Goal: Find specific page/section: Find specific page/section

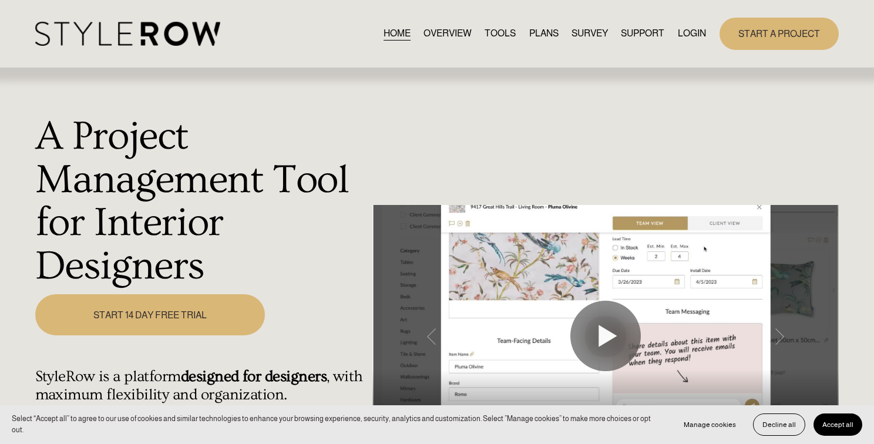
click at [696, 32] on link "LOGIN" at bounding box center [691, 34] width 28 height 16
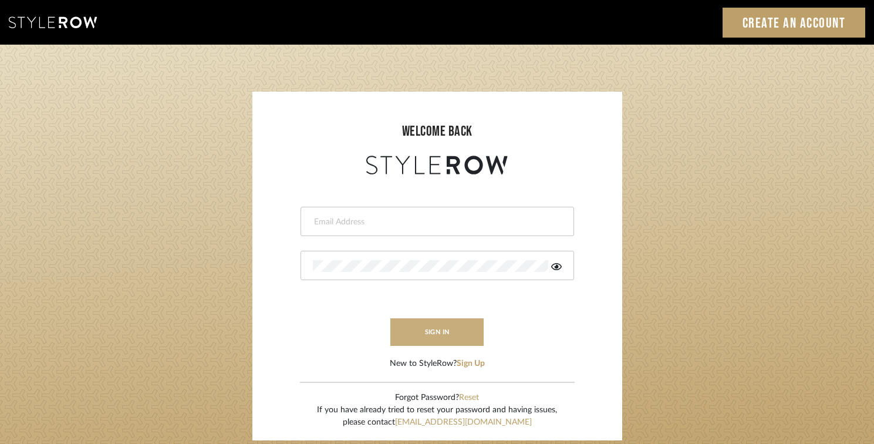
type input "jen@luxedesignny.com"
click at [433, 326] on button "sign in" at bounding box center [437, 332] width 94 height 28
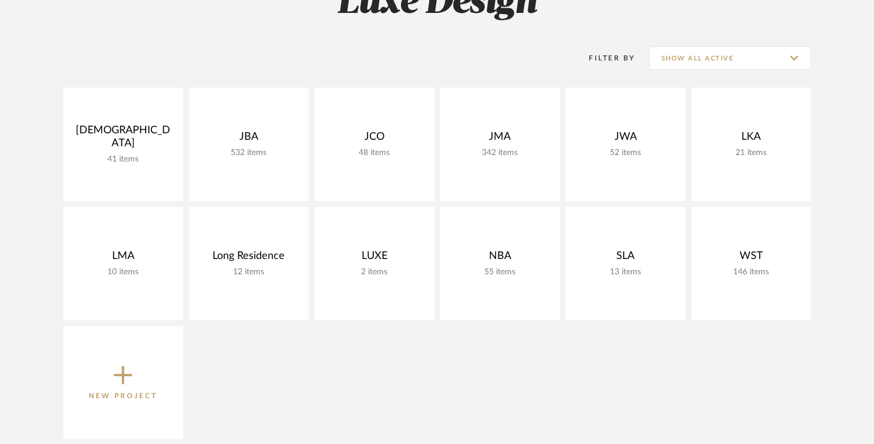
scroll to position [194, 0]
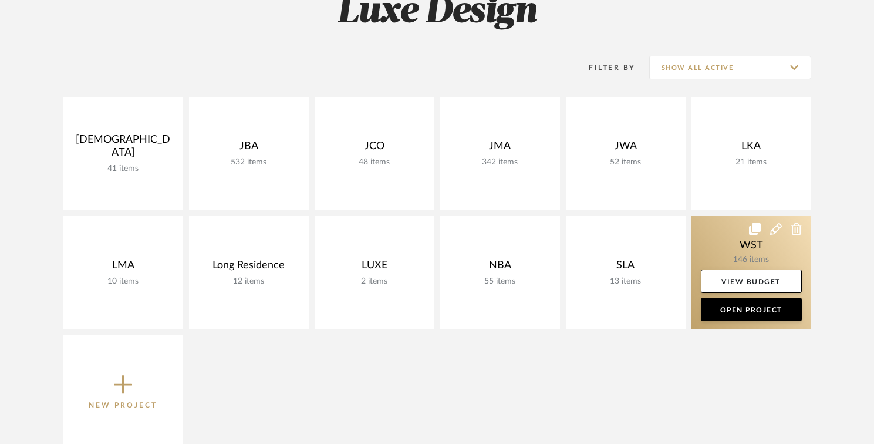
click at [755, 261] on link at bounding box center [752, 272] width 120 height 113
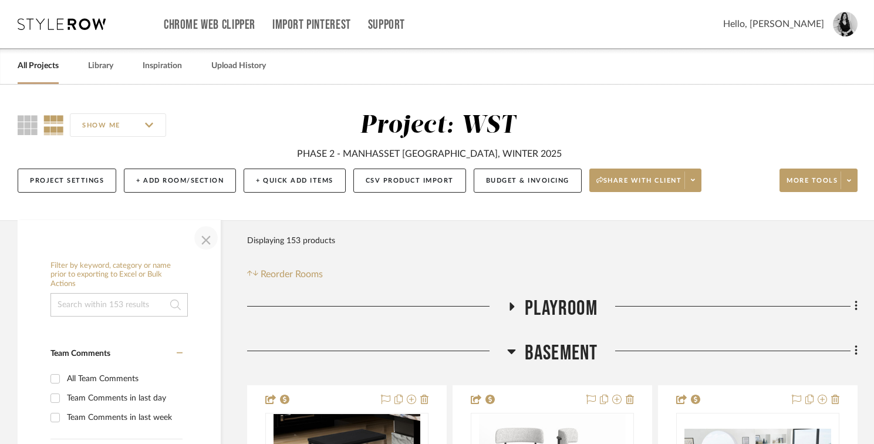
click at [204, 241] on span "button" at bounding box center [206, 238] width 28 height 28
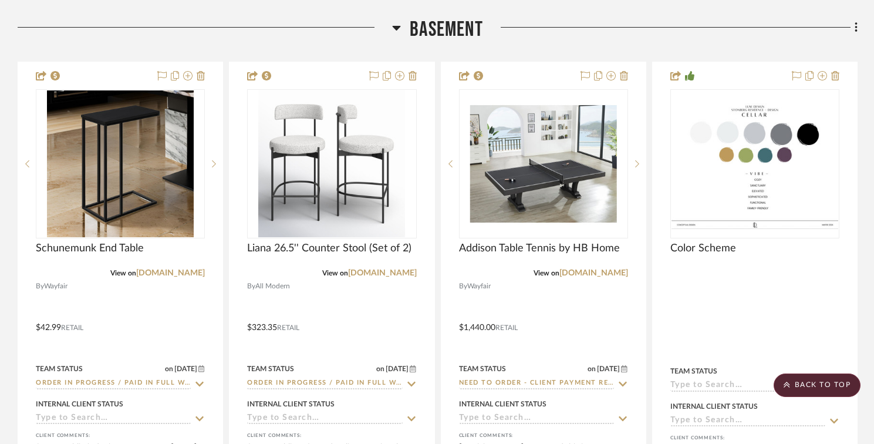
scroll to position [68, 0]
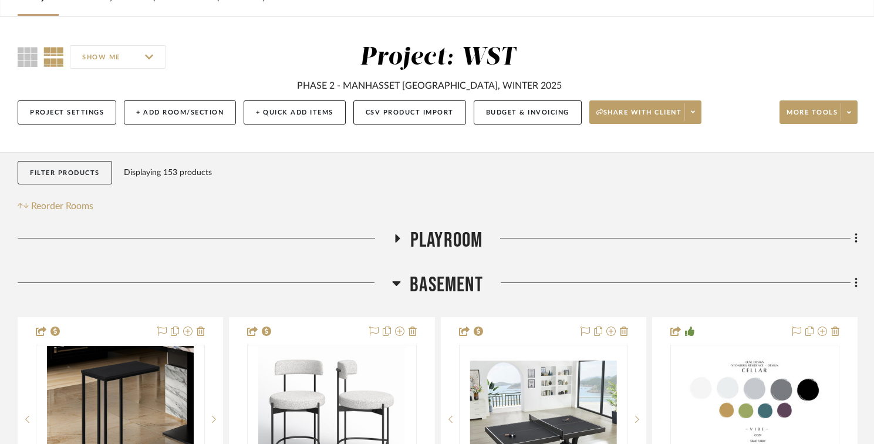
click at [395, 240] on icon at bounding box center [397, 238] width 5 height 8
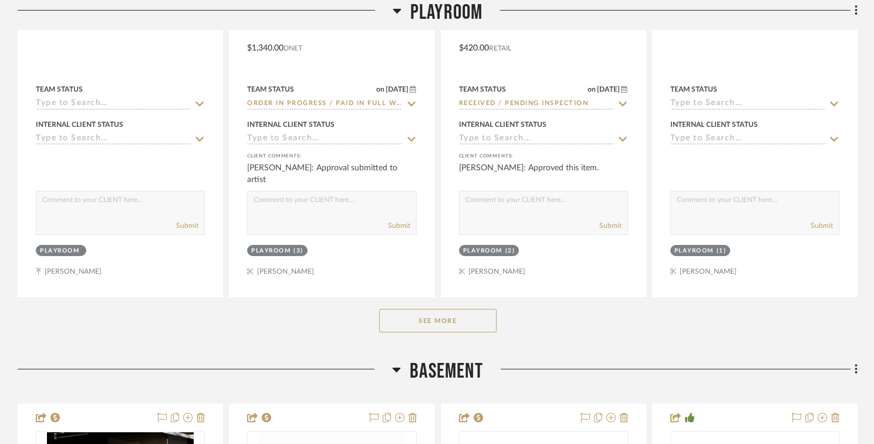
scroll to position [559, 0]
click at [427, 315] on button "See More" at bounding box center [437, 319] width 117 height 23
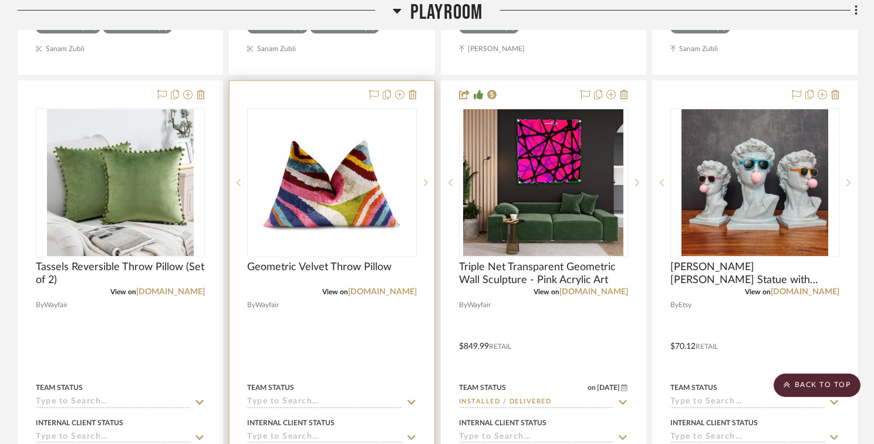
scroll to position [3388, 0]
click at [397, 292] on link "wayfair.com" at bounding box center [382, 292] width 69 height 8
